Goal: Information Seeking & Learning: Compare options

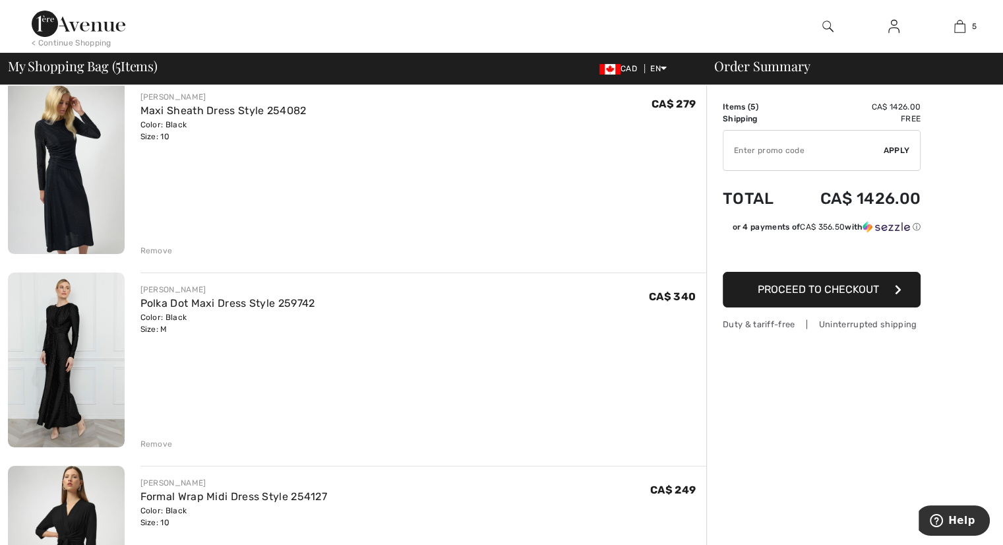
scroll to position [115, 0]
click at [155, 443] on div "Remove" at bounding box center [156, 443] width 32 height 12
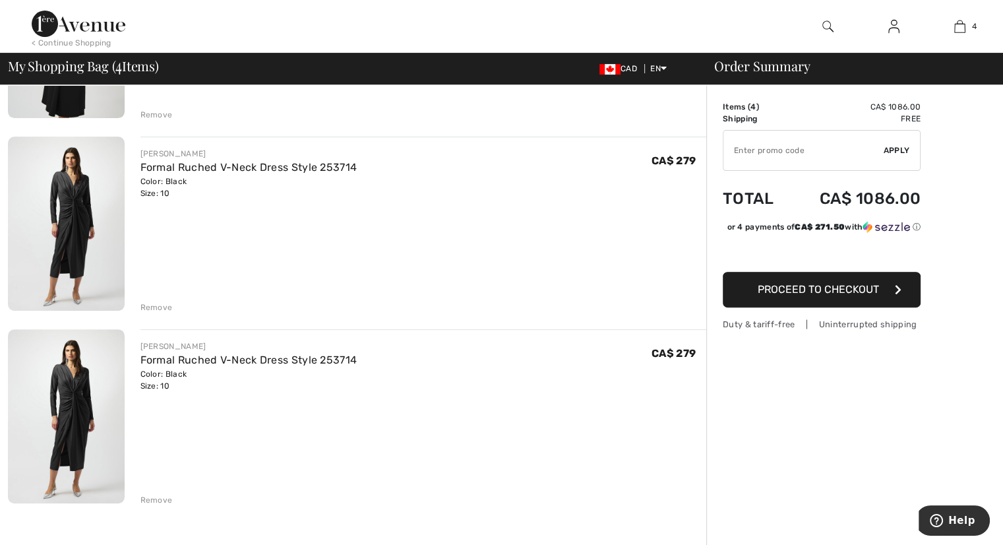
scroll to position [443, 0]
click at [169, 496] on div "Remove" at bounding box center [156, 499] width 32 height 12
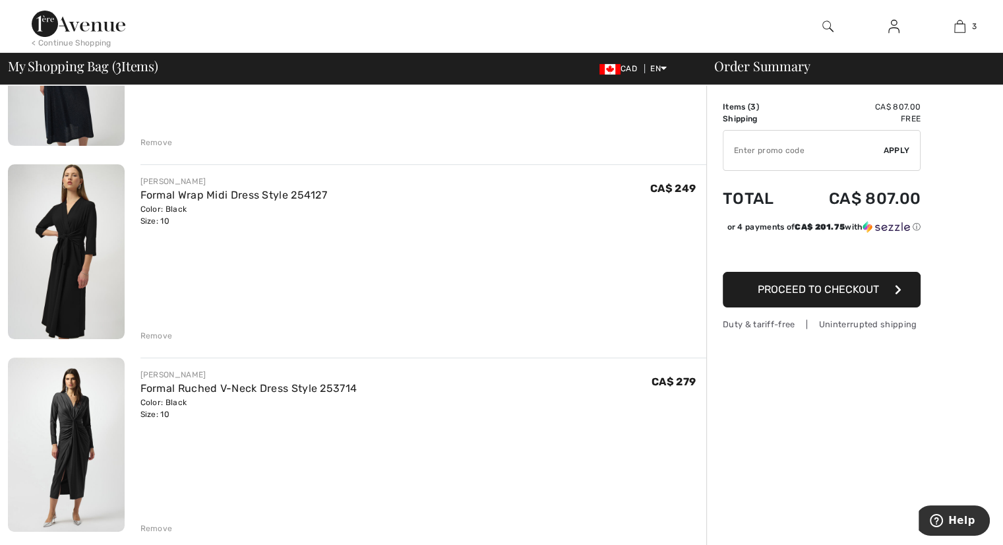
scroll to position [0, 0]
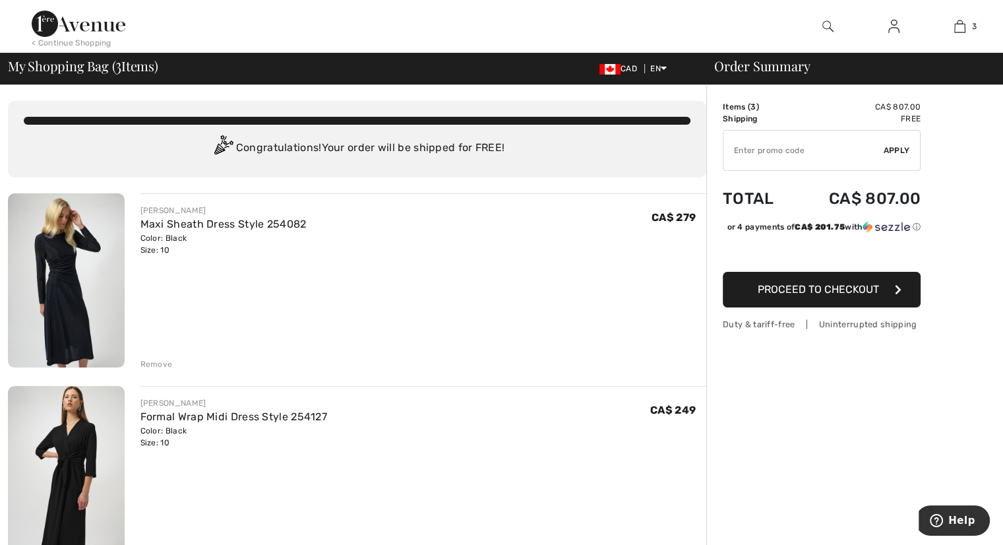
click at [71, 251] on img at bounding box center [66, 280] width 117 height 174
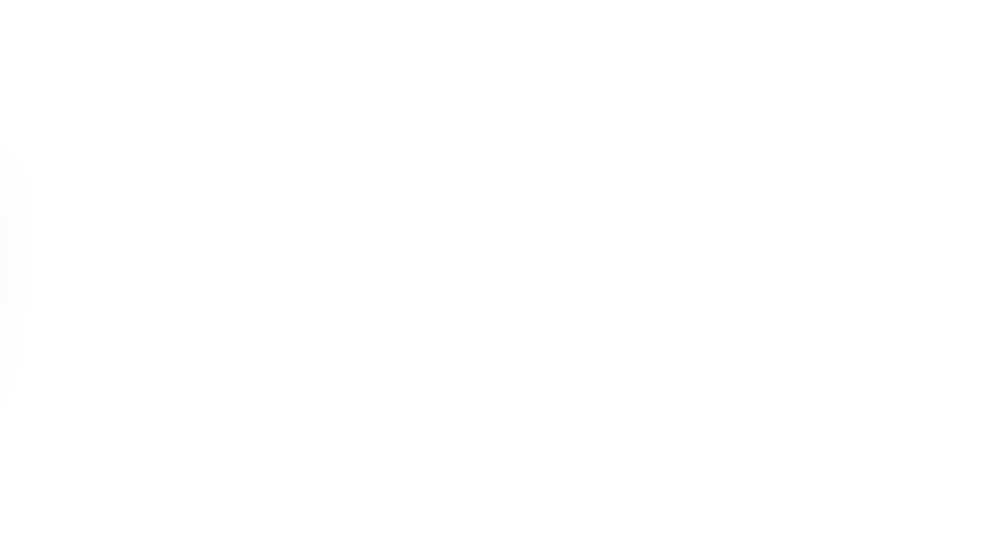
scroll to position [429, 0]
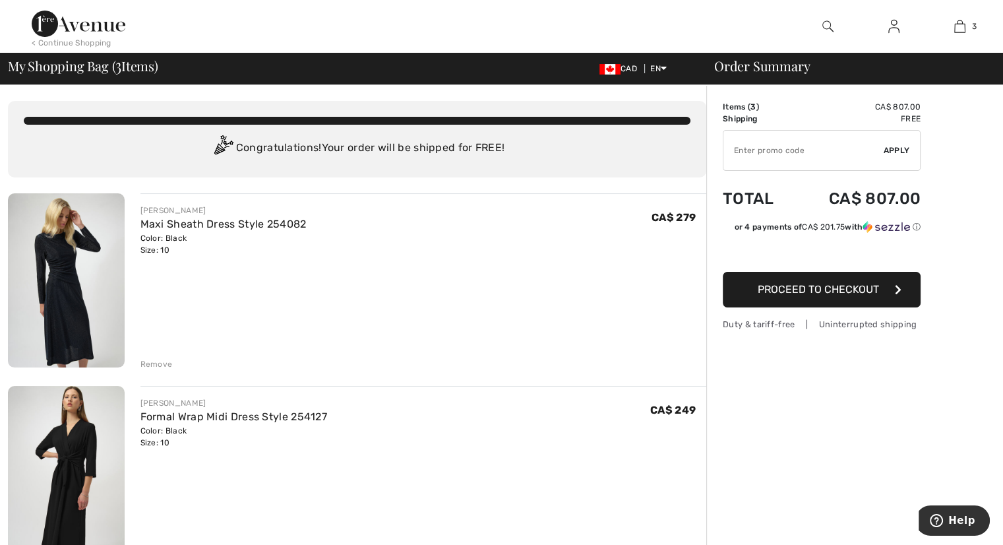
click at [166, 365] on div "Remove" at bounding box center [156, 364] width 32 height 12
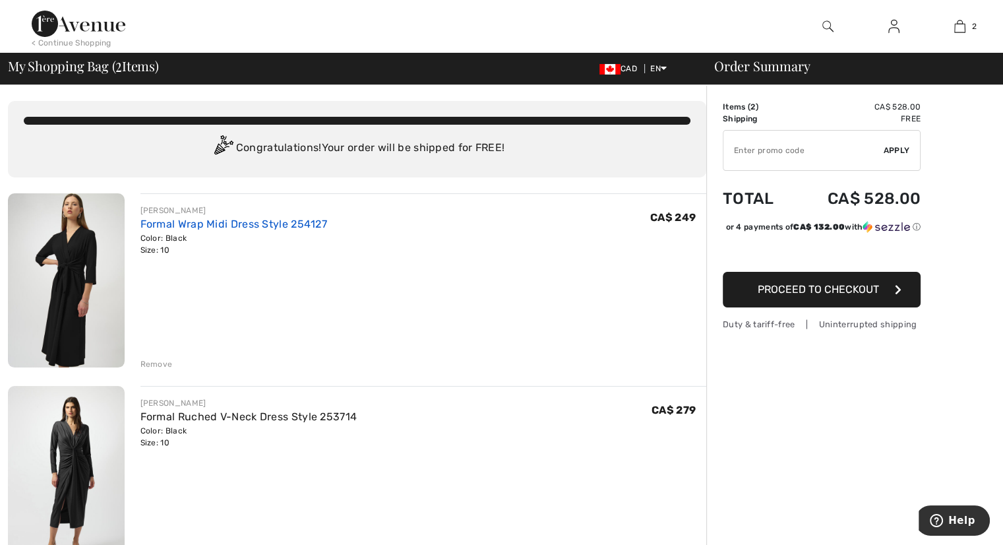
click at [179, 230] on link "Formal Wrap Midi Dress Style 254127" at bounding box center [233, 224] width 187 height 13
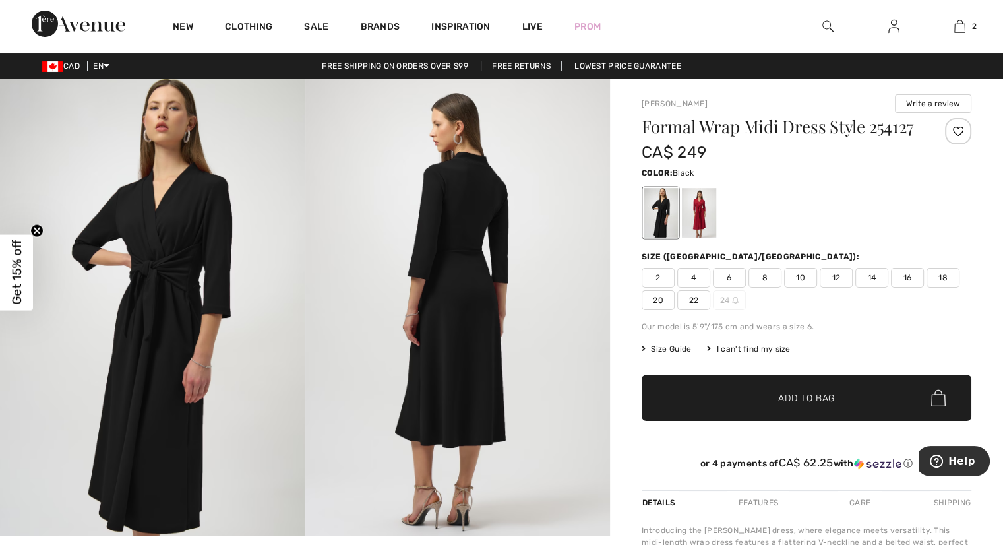
click at [662, 220] on div at bounding box center [661, 212] width 34 height 49
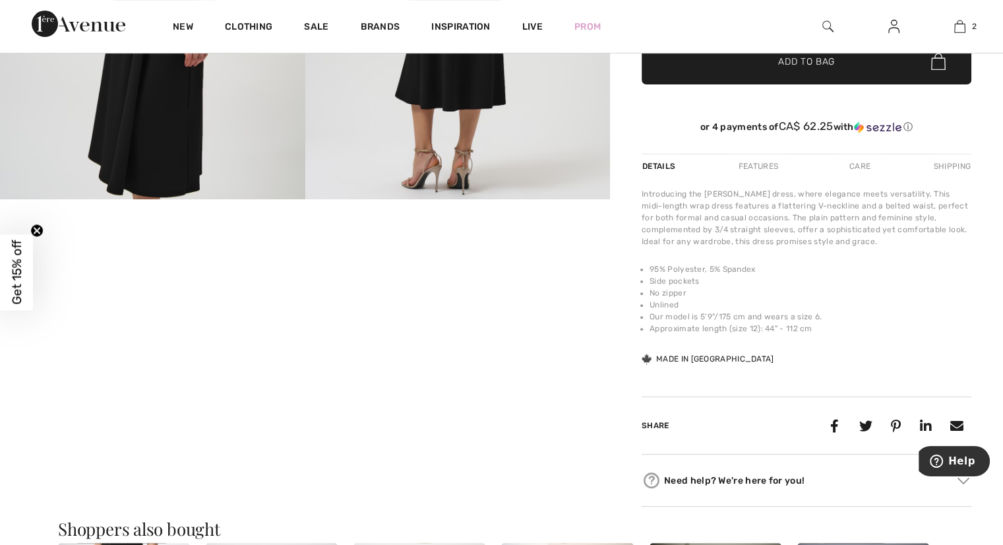
scroll to position [338, 0]
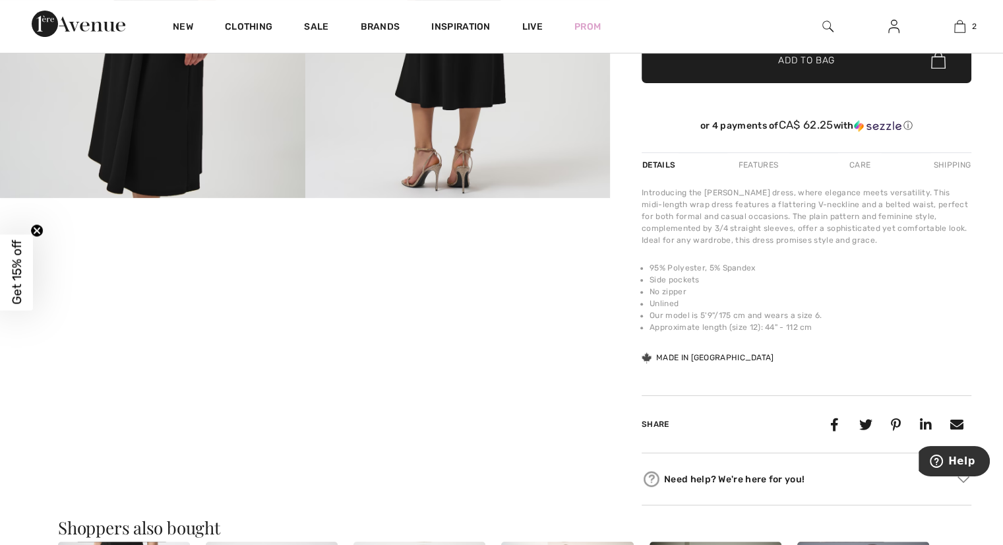
drag, startPoint x: 445, startPoint y: 334, endPoint x: 391, endPoint y: 261, distance: 90.6
click at [391, 261] on div "Your browser does not support the video tag." at bounding box center [305, 122] width 610 height 762
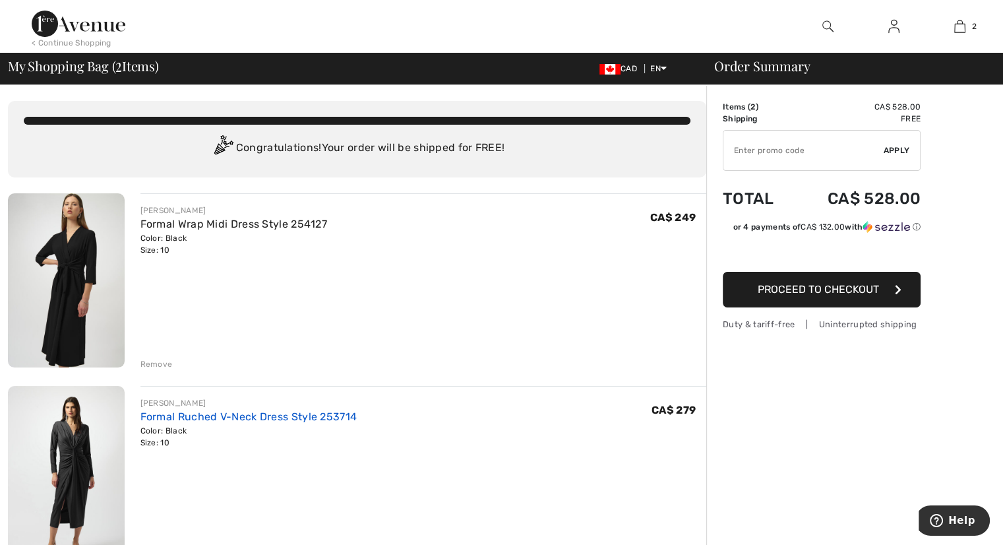
click at [200, 421] on link "Formal Ruched V-Neck Dress Style 253714" at bounding box center [248, 416] width 217 height 13
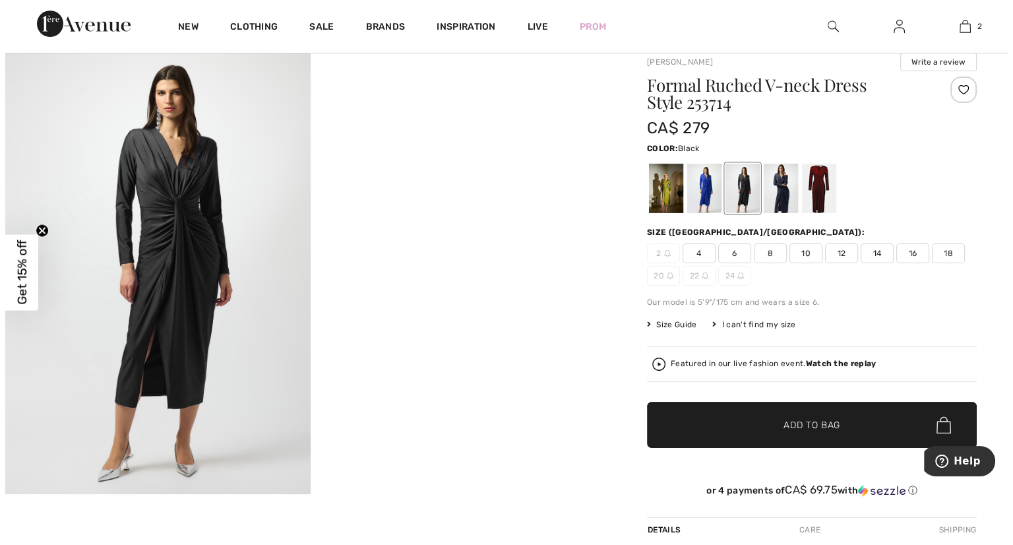
scroll to position [16, 0]
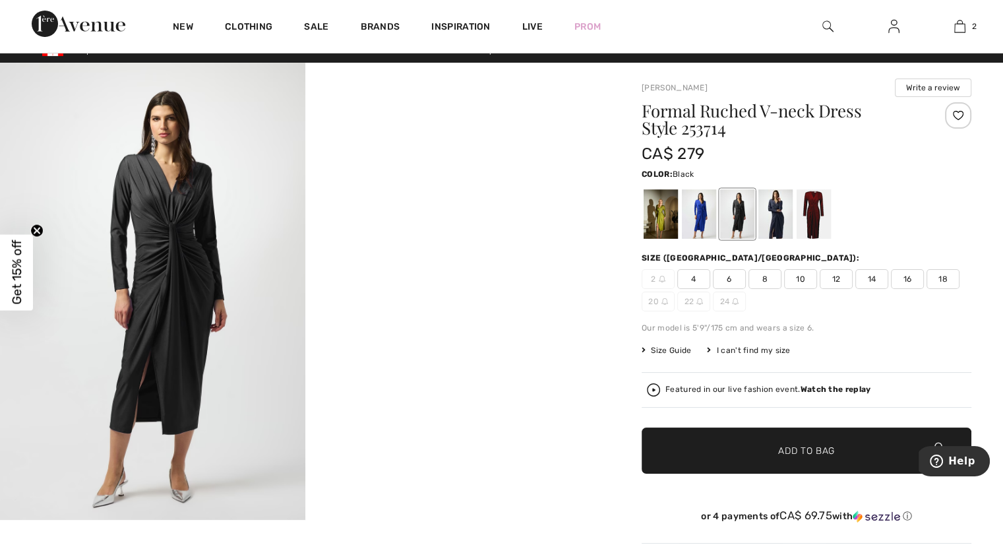
click at [179, 239] on img at bounding box center [152, 291] width 305 height 457
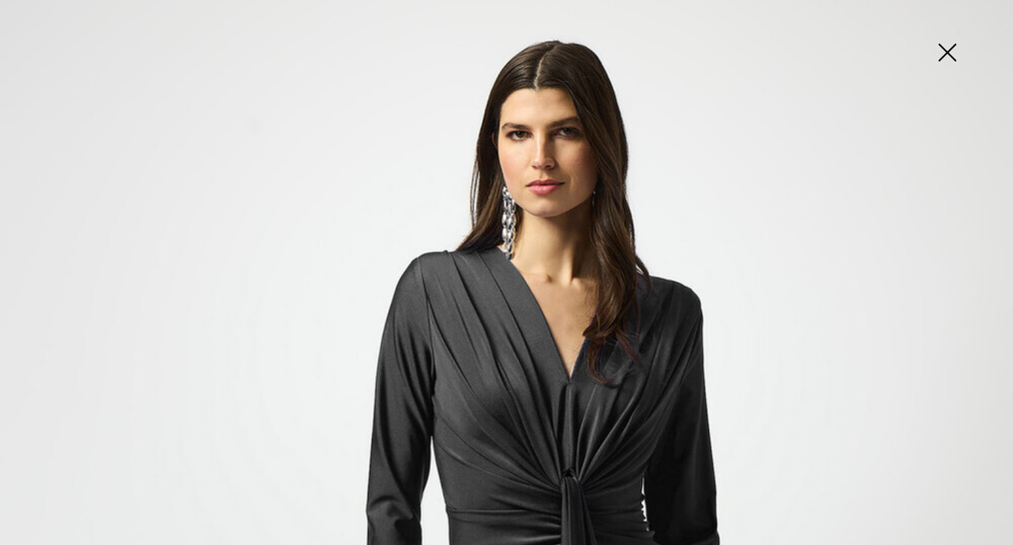
scroll to position [324, 0]
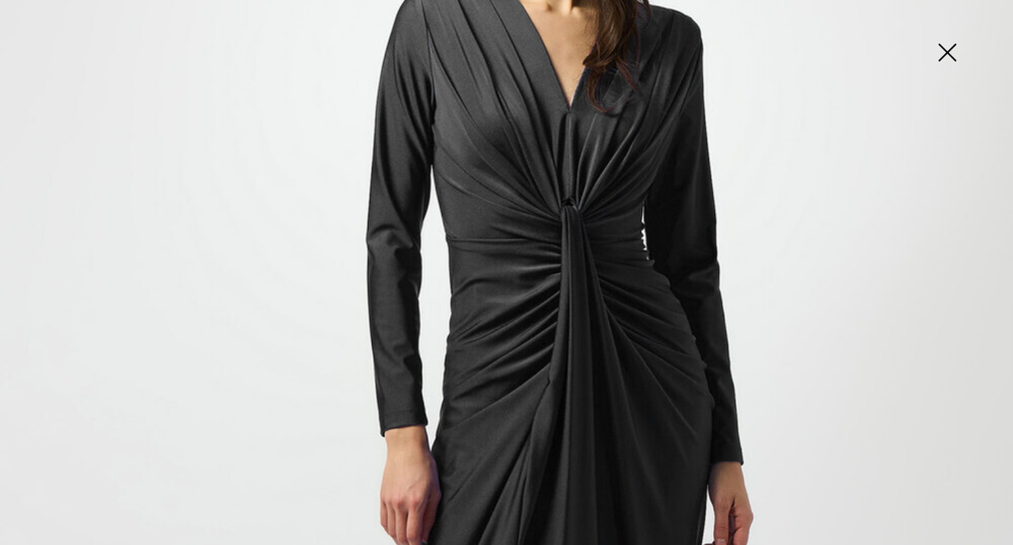
click at [945, 57] on img at bounding box center [947, 54] width 66 height 68
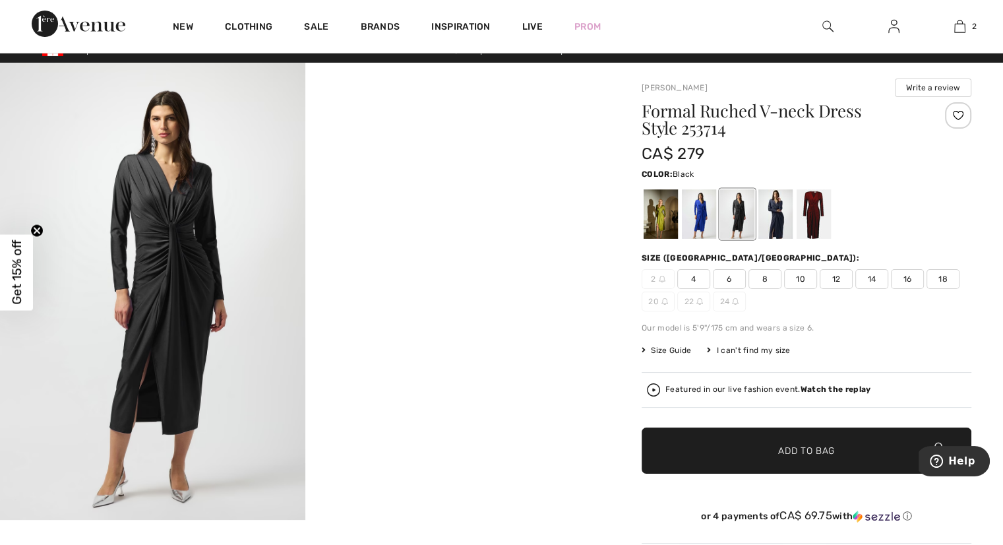
click at [190, 258] on img at bounding box center [152, 291] width 305 height 457
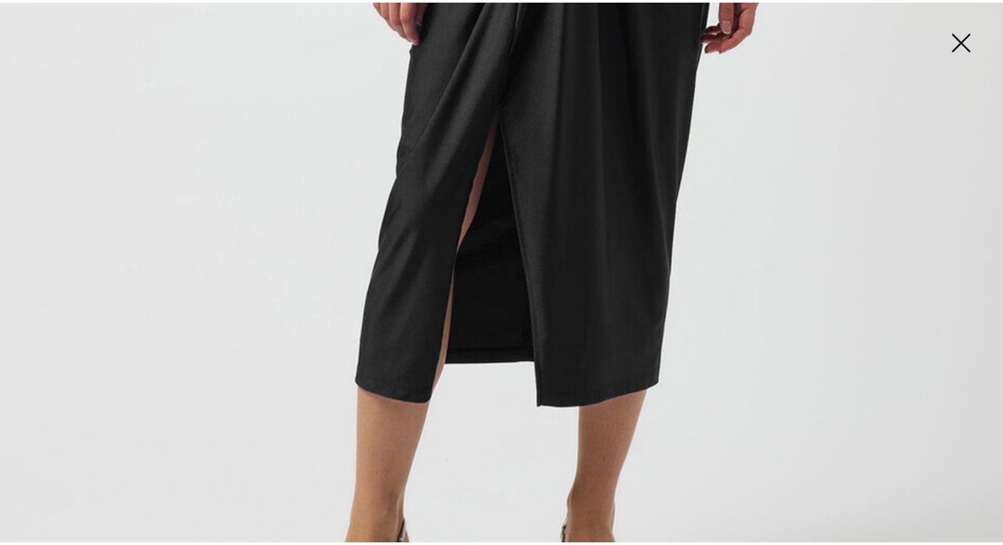
scroll to position [15, 0]
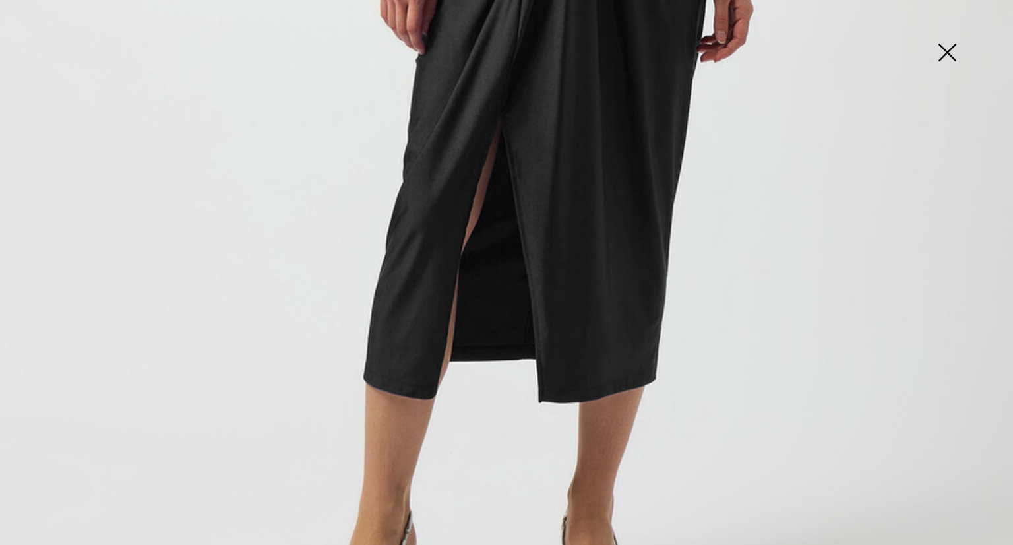
click at [952, 53] on img at bounding box center [947, 54] width 66 height 68
